Goal: Task Accomplishment & Management: Use online tool/utility

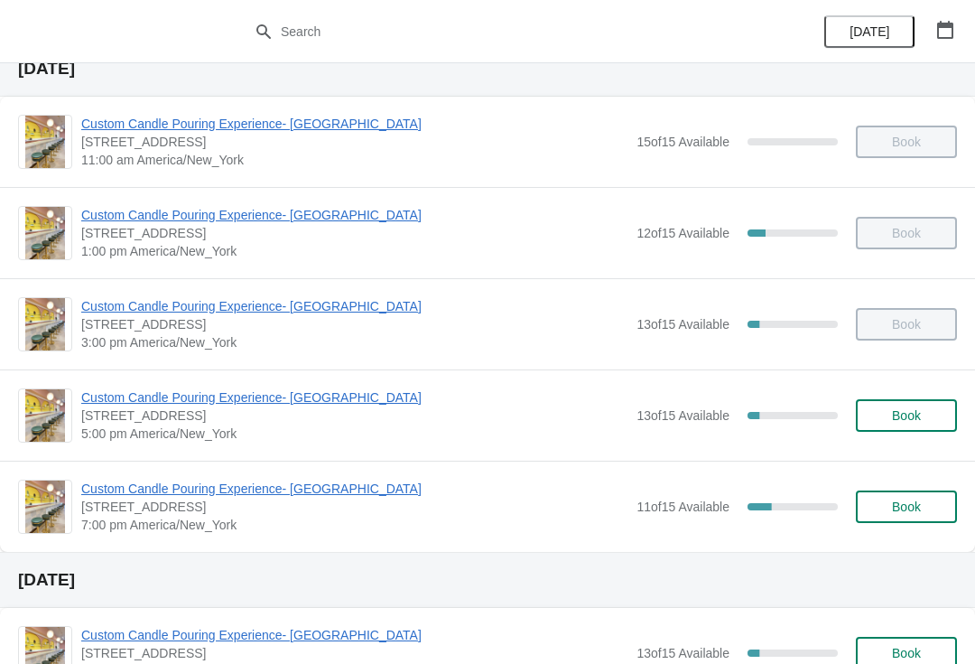
scroll to position [70, 0]
click at [332, 497] on span "Custom Candle Pouring Experience- [GEOGRAPHIC_DATA]" at bounding box center [354, 489] width 546 height 18
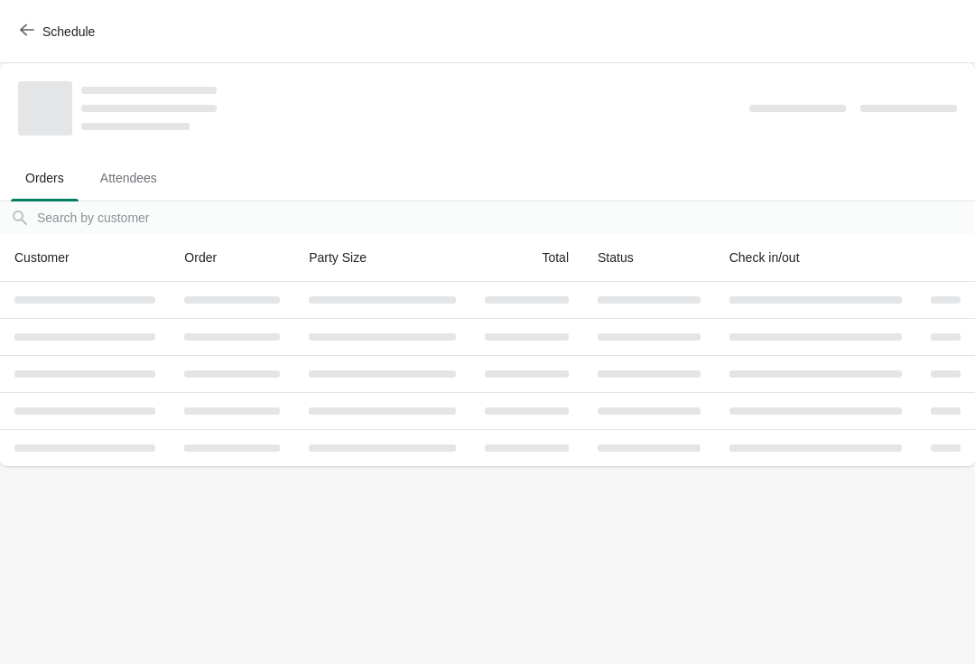
scroll to position [0, 0]
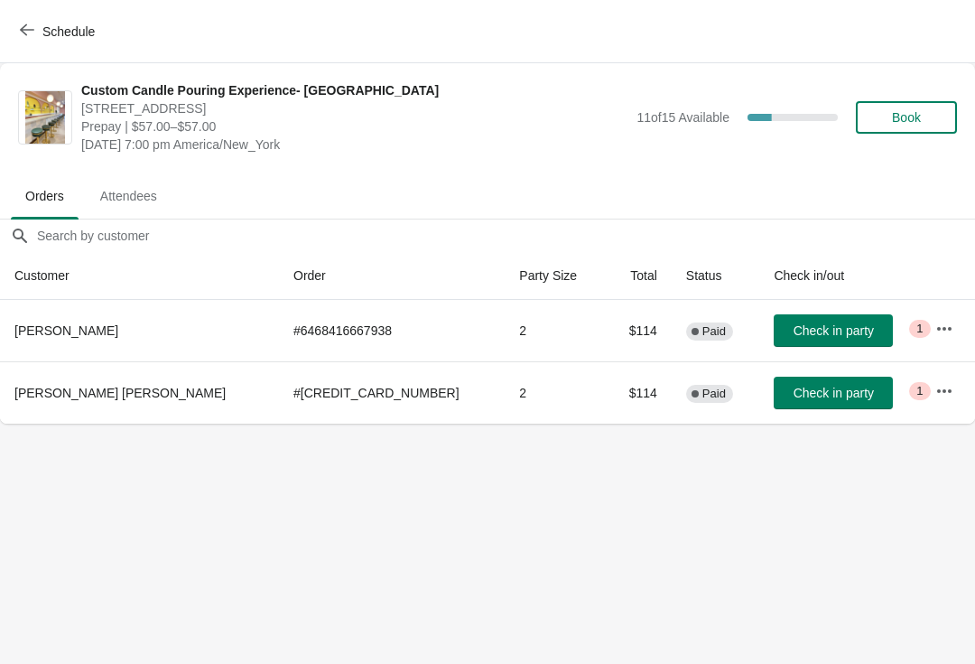
click at [935, 329] on icon "button" at bounding box center [944, 329] width 18 height 18
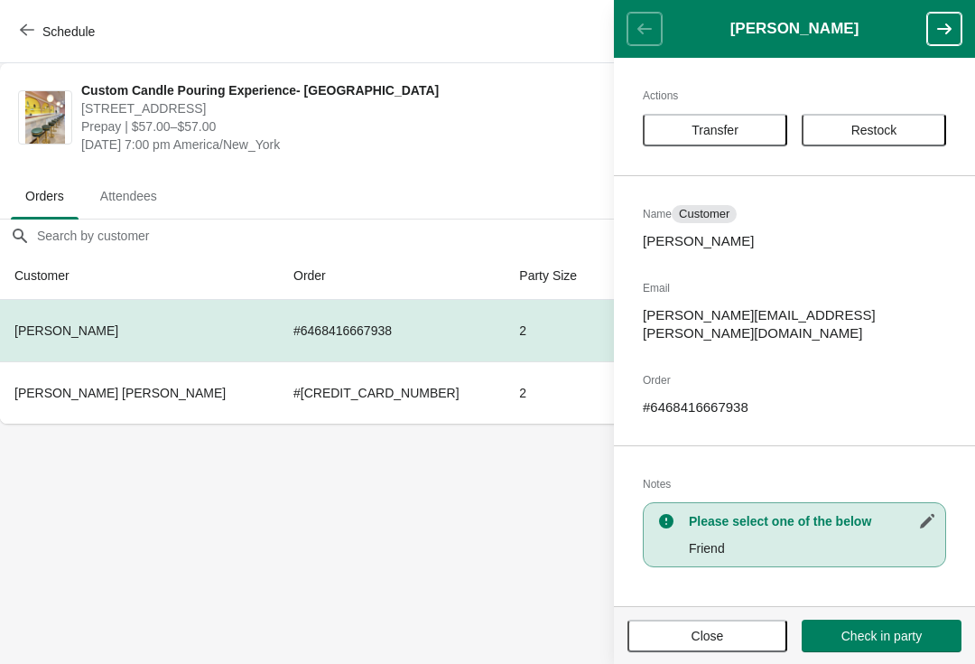
click at [753, 130] on span "Transfer" at bounding box center [715, 130] width 112 height 14
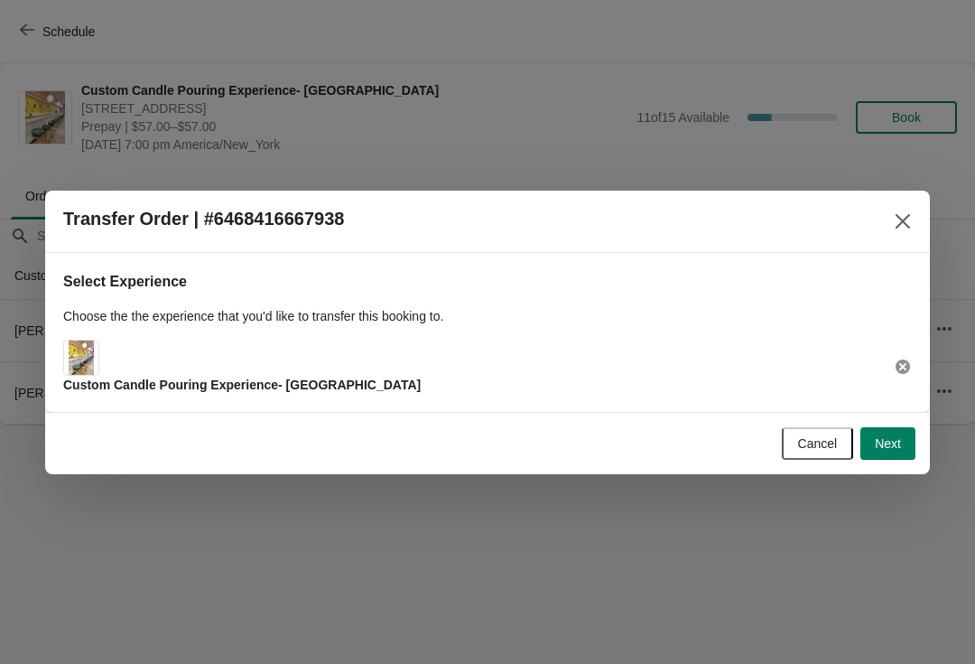
click at [890, 436] on span "Next" at bounding box center [888, 443] width 26 height 14
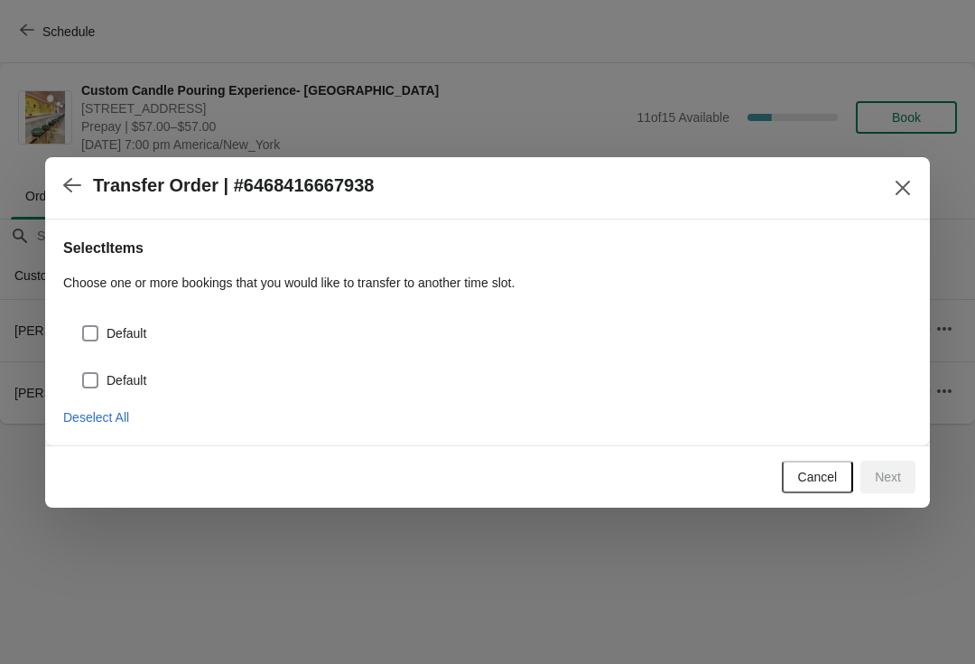
click at [103, 326] on label "Default" at bounding box center [113, 332] width 65 height 25
click at [83, 326] on input "Default" at bounding box center [82, 325] width 1 height 1
checkbox input "true"
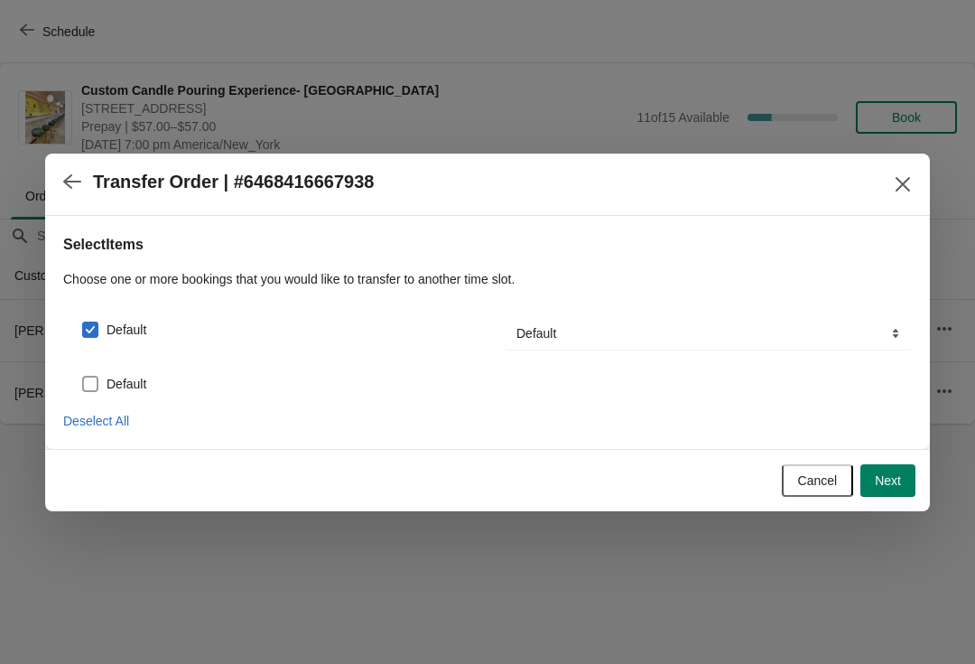
click at [94, 387] on span at bounding box center [90, 384] width 16 height 16
click at [83, 376] on input "Default" at bounding box center [82, 376] width 1 height 1
checkbox input "true"
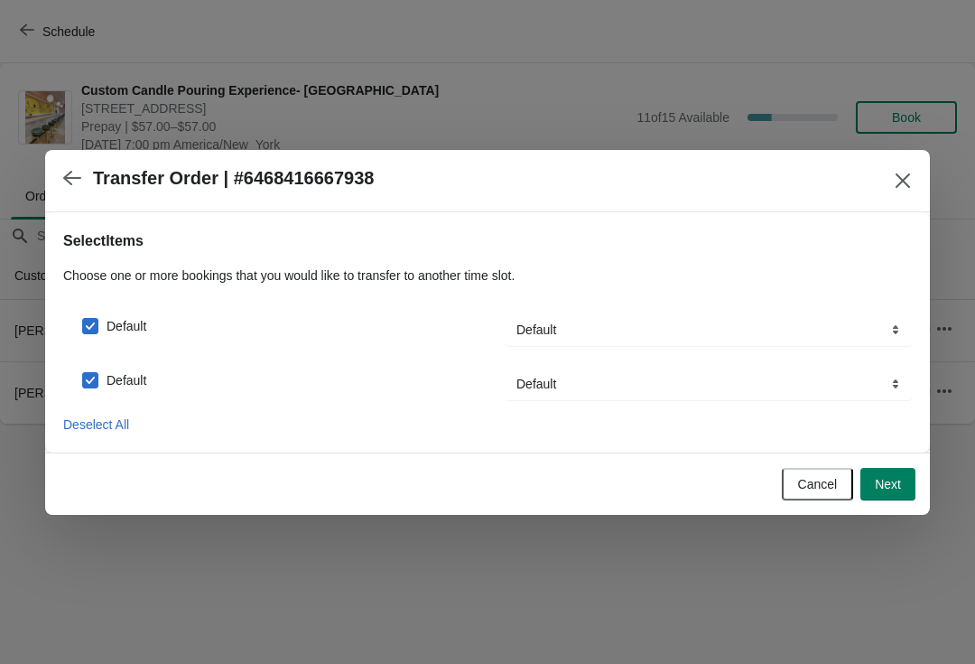
click at [886, 487] on span "Next" at bounding box center [888, 484] width 26 height 14
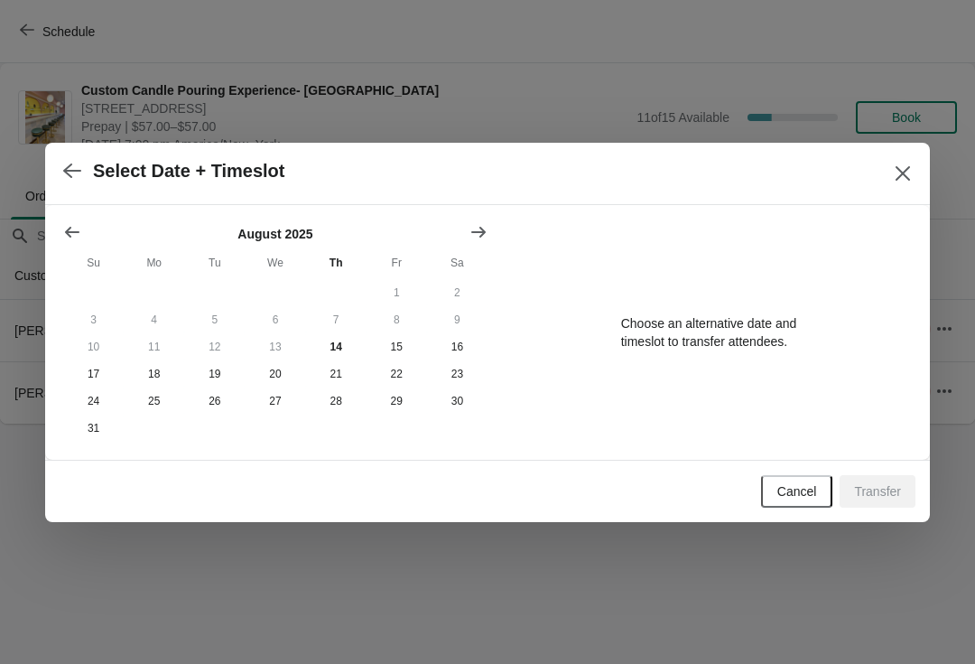
click at [907, 157] on button "Close" at bounding box center [902, 173] width 32 height 32
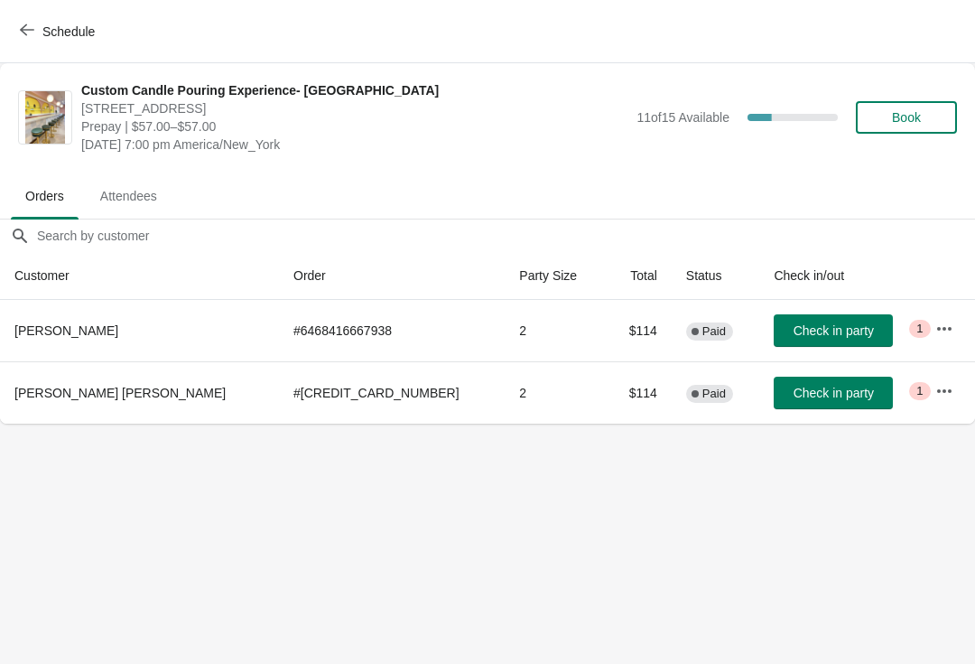
click at [928, 323] on button "button" at bounding box center [944, 328] width 32 height 32
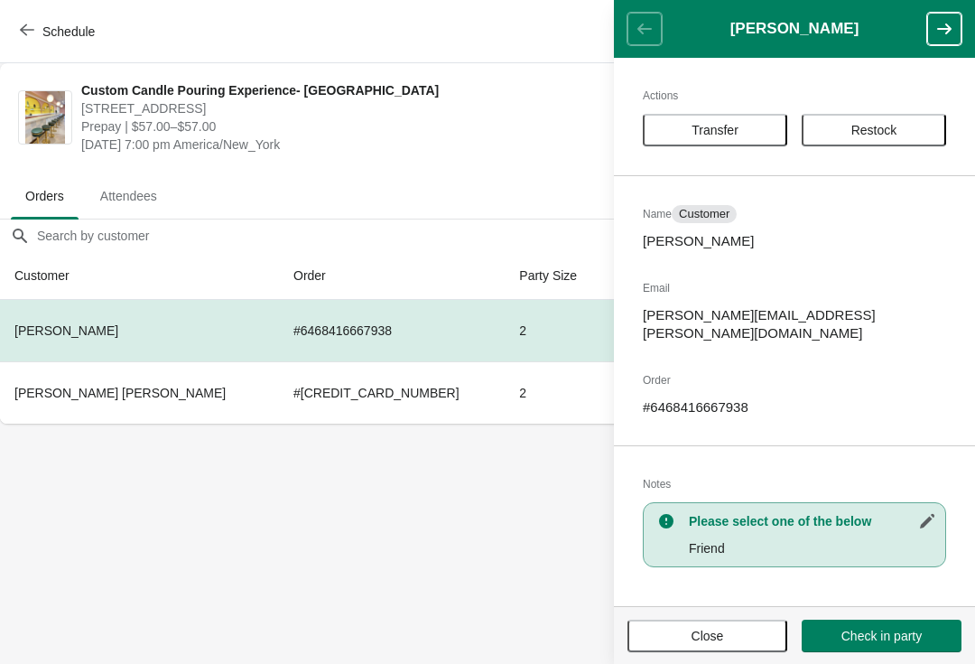
click at [903, 132] on span "Restock" at bounding box center [874, 130] width 112 height 14
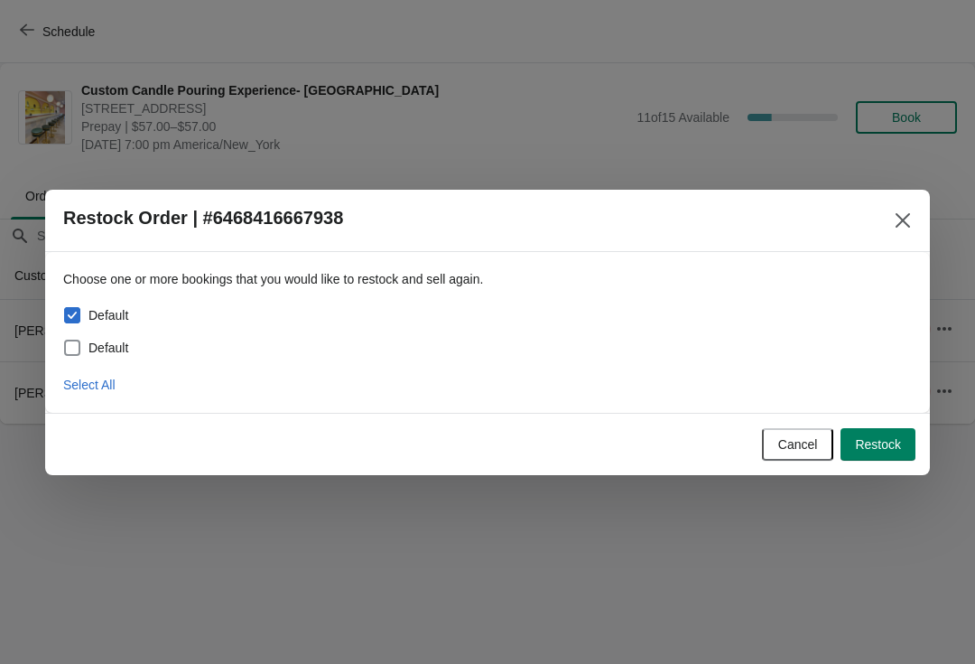
click at [889, 216] on button "Close" at bounding box center [902, 220] width 32 height 32
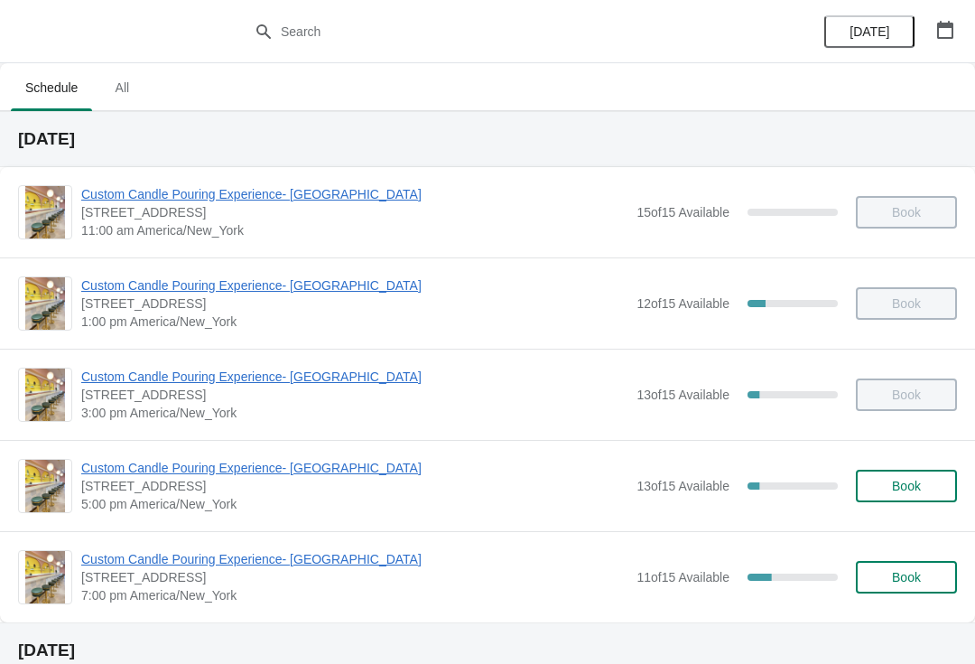
click at [319, 561] on span "Custom Candle Pouring Experience- [GEOGRAPHIC_DATA]" at bounding box center [354, 559] width 546 height 18
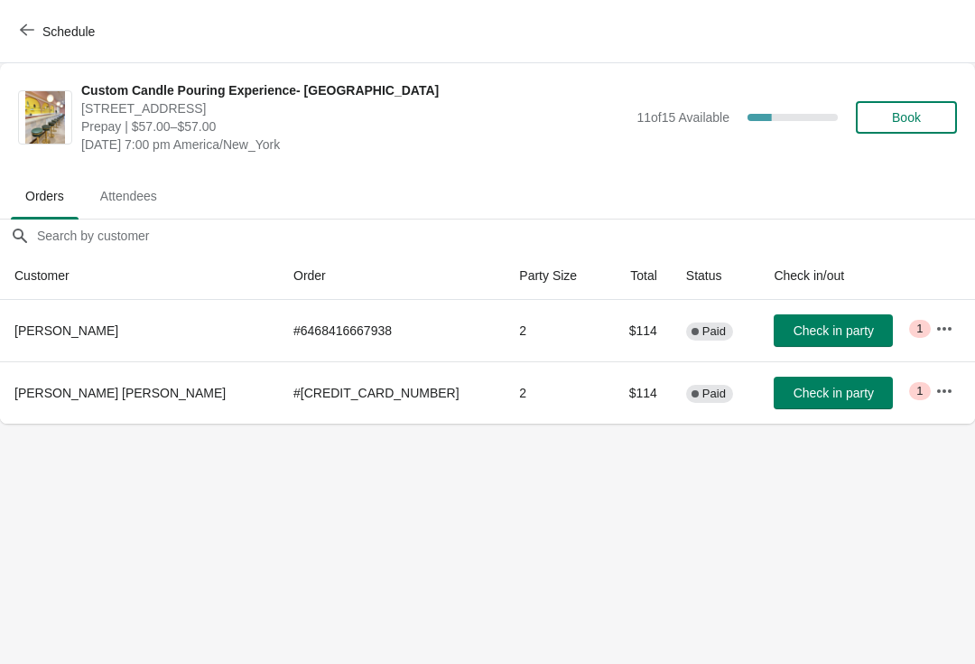
click at [940, 319] on button "button" at bounding box center [944, 328] width 32 height 32
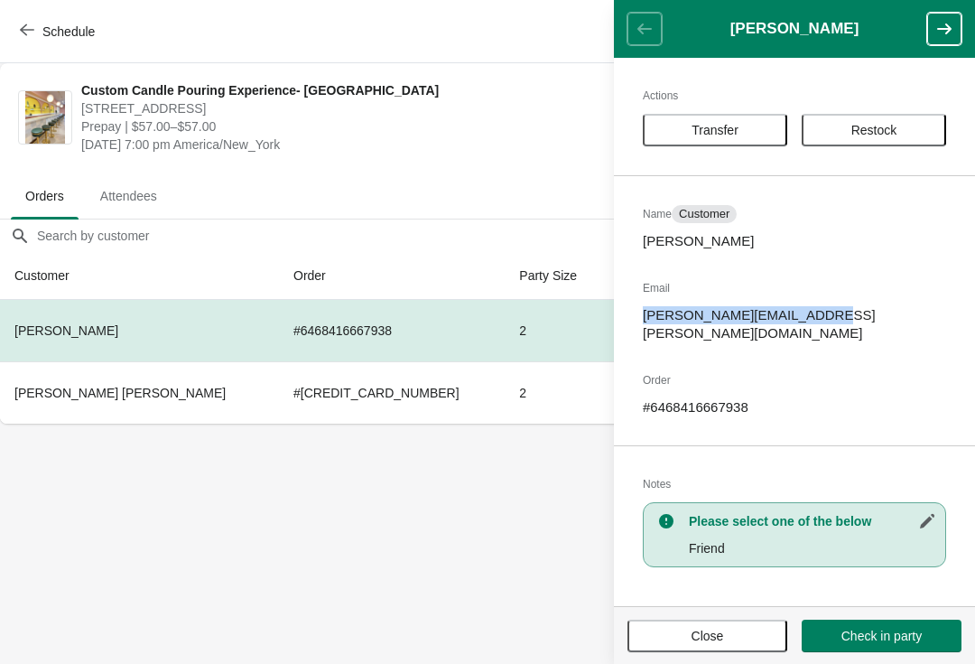
copy p "[PERSON_NAME][EMAIL_ADDRESS][PERSON_NAME][DOMAIN_NAME]"
click at [389, 570] on body "Schedule Custom Candle Pouring Experience- Delray Beach 415 East Atlantic Avenu…" at bounding box center [487, 332] width 975 height 664
click at [446, 561] on body "Schedule Custom Candle Pouring Experience- Delray Beach 415 East Atlantic Avenu…" at bounding box center [487, 332] width 975 height 664
click at [388, 566] on body "Schedule Custom Candle Pouring Experience- Delray Beach 415 East Atlantic Avenu…" at bounding box center [487, 332] width 975 height 664
click at [726, 619] on button "Close" at bounding box center [707, 635] width 160 height 32
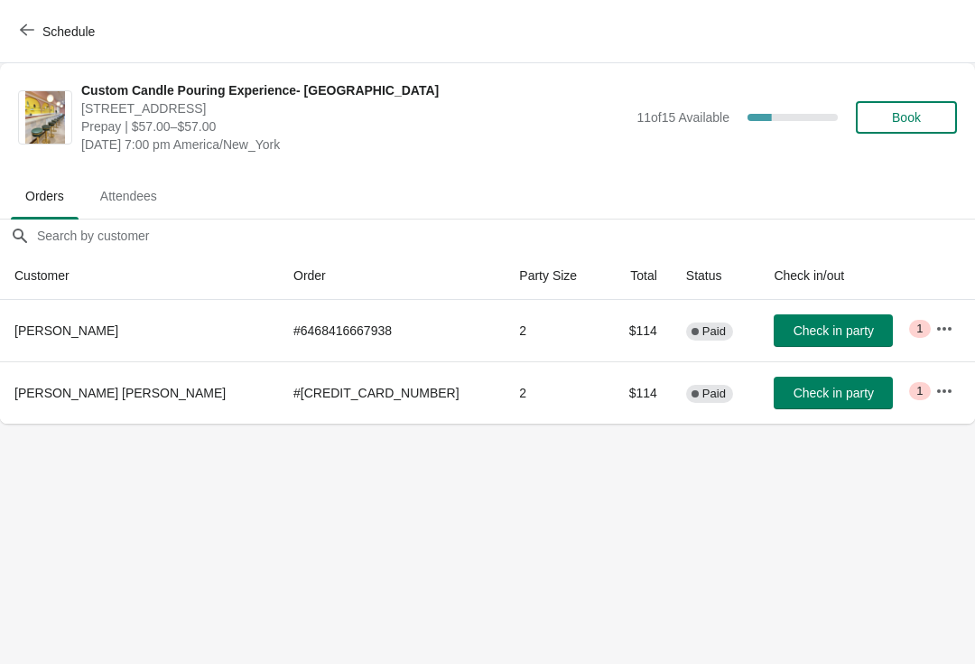
click at [937, 329] on icon "button" at bounding box center [944, 328] width 14 height 4
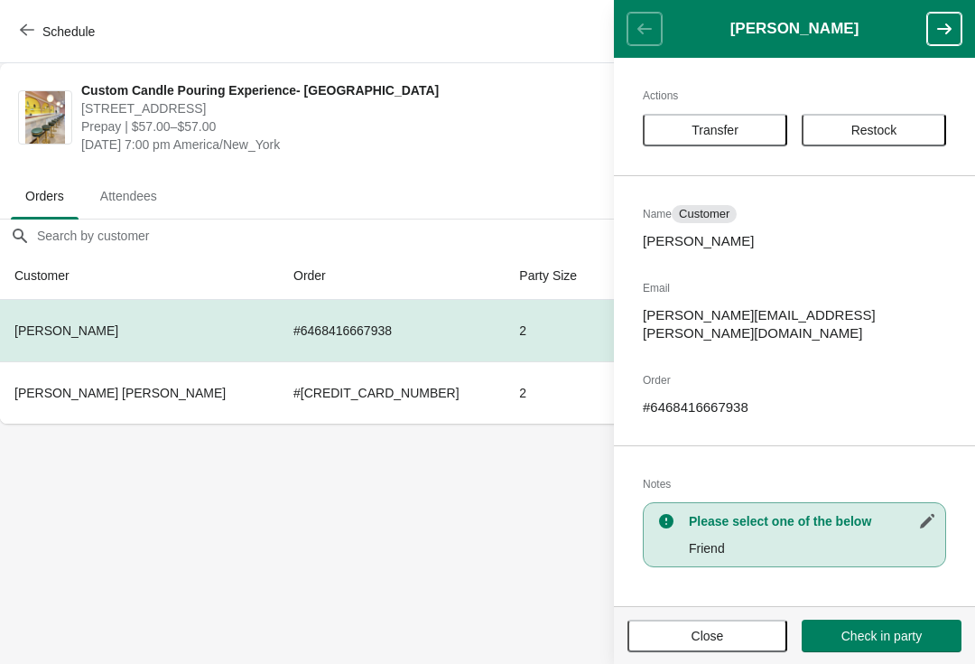
click at [552, 566] on body "Schedule Custom Candle Pouring Experience- Delray Beach 415 East Atlantic Avenu…" at bounding box center [487, 332] width 975 height 664
click at [766, 619] on button "Close" at bounding box center [707, 635] width 160 height 32
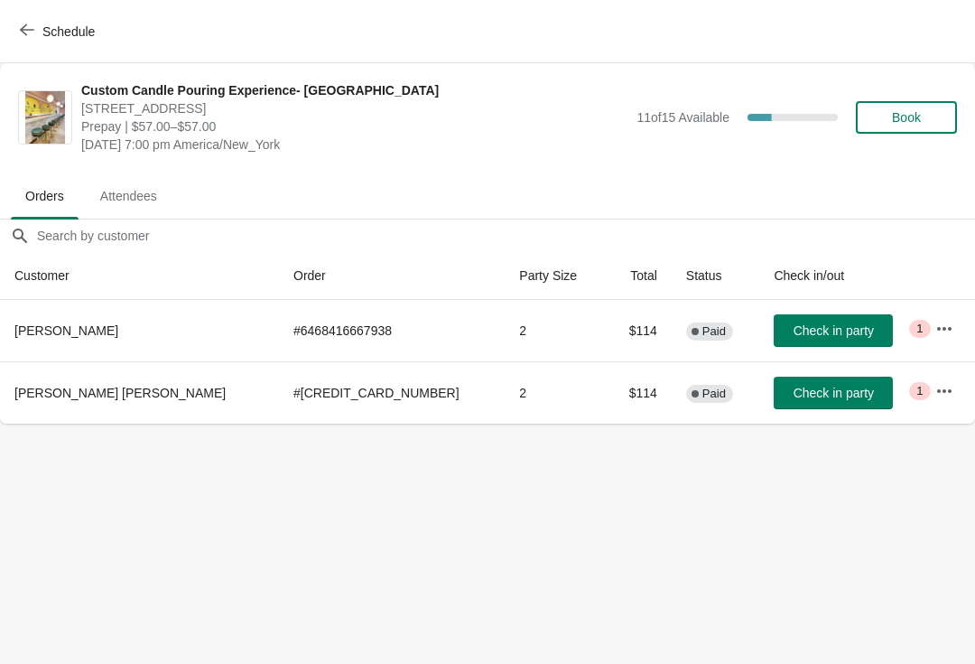
click at [45, 31] on span "Schedule" at bounding box center [68, 31] width 52 height 14
